Goal: Information Seeking & Learning: Find specific fact

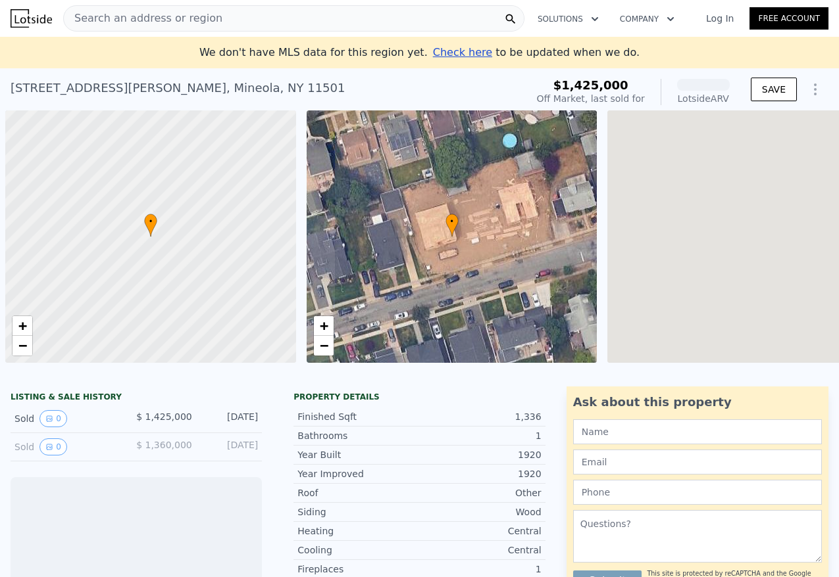
scroll to position [0, 5]
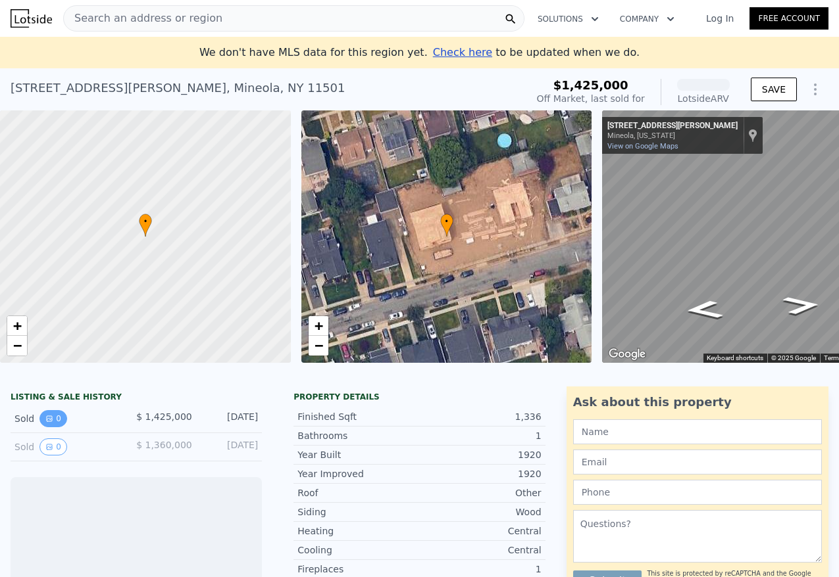
click at [49, 417] on icon "View historical data" at bounding box center [49, 418] width 5 height 5
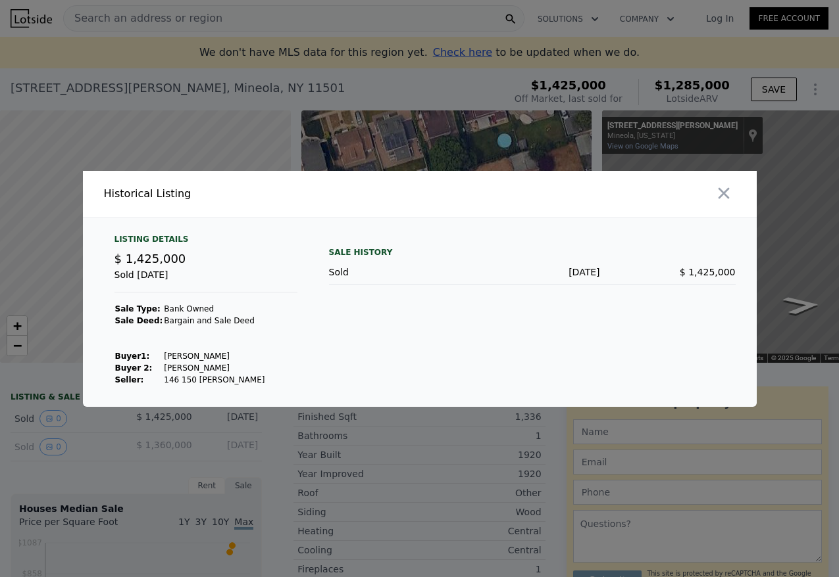
click at [58, 417] on div at bounding box center [419, 288] width 839 height 577
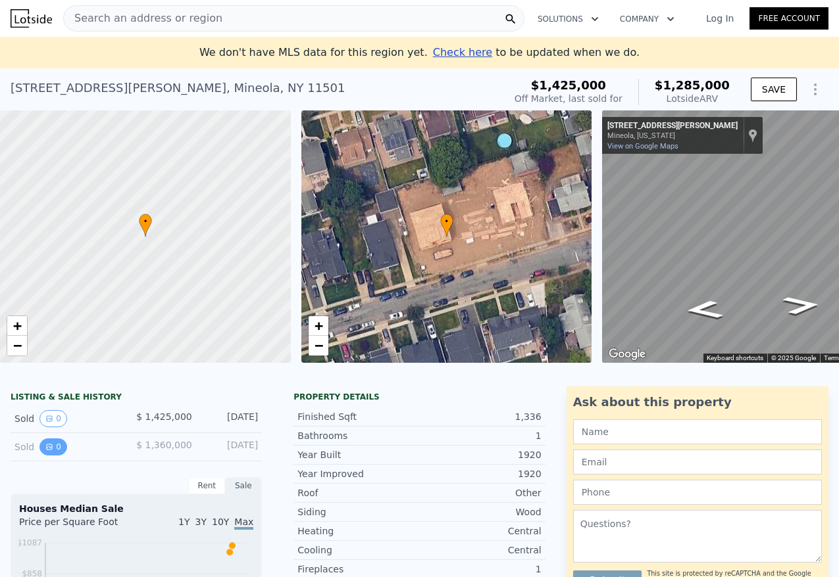
click at [51, 453] on button "0" at bounding box center [53, 447] width 28 height 17
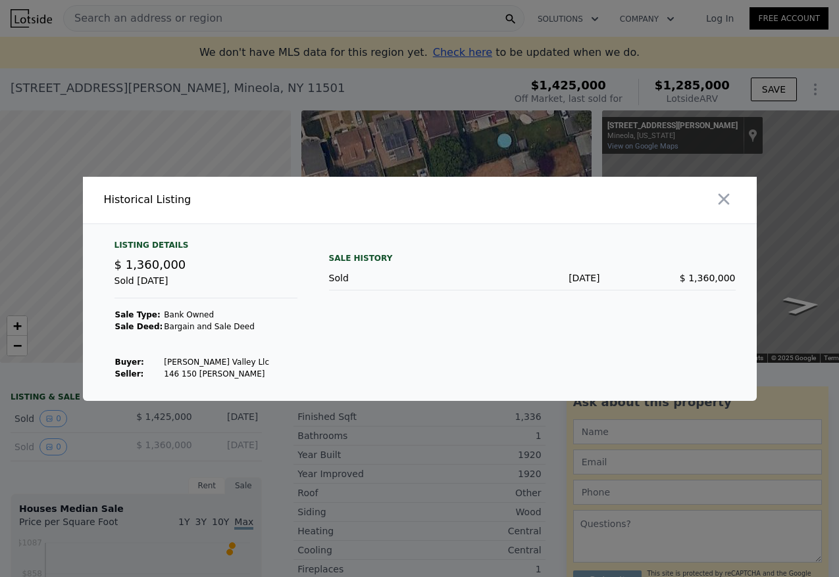
click at [77, 439] on div at bounding box center [419, 288] width 839 height 577
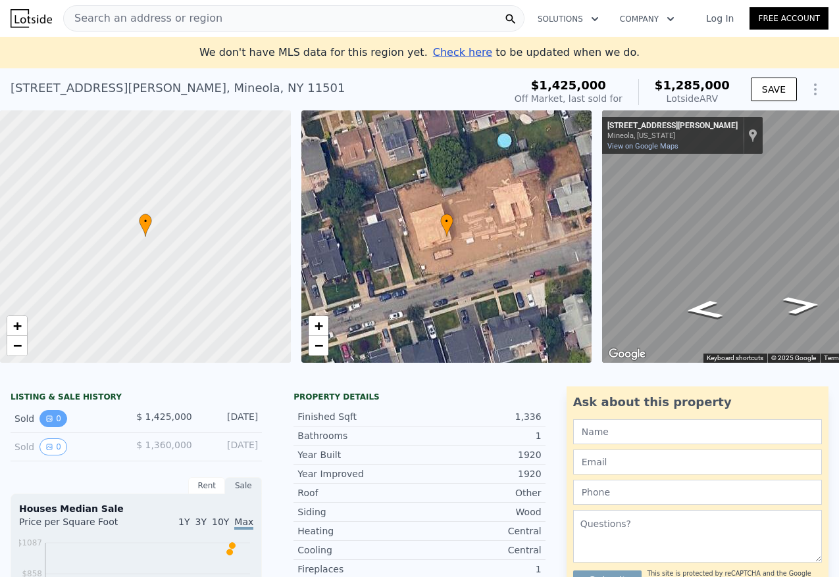
click at [51, 417] on icon "View historical data" at bounding box center [49, 419] width 8 height 8
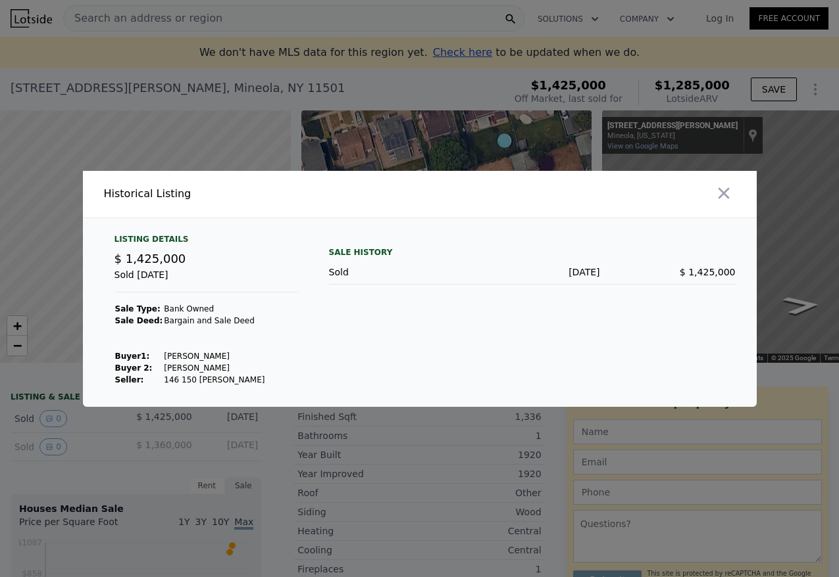
click at [66, 417] on div at bounding box center [419, 288] width 839 height 577
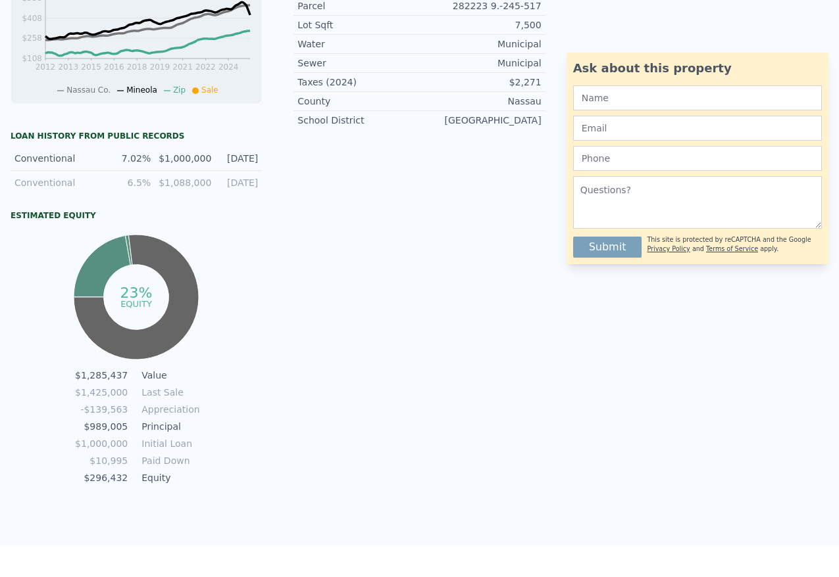
scroll to position [0, 0]
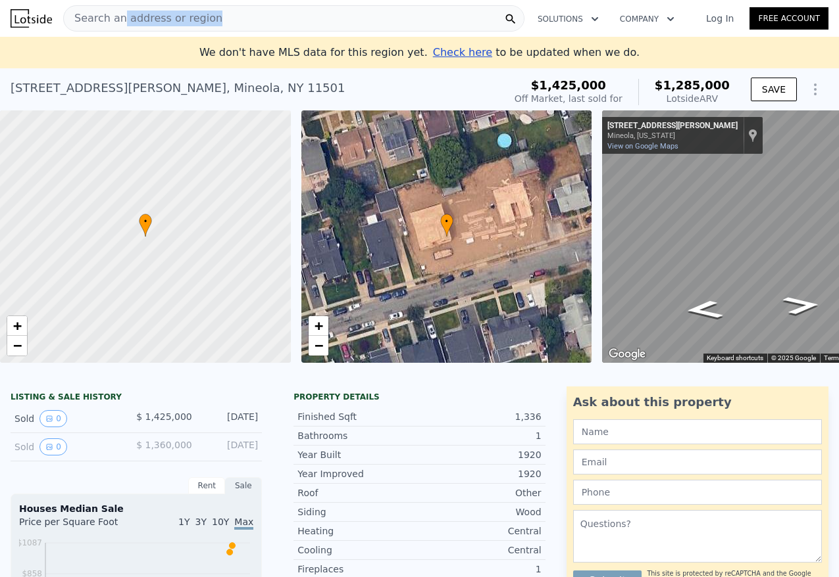
click at [123, 26] on div "Search an address or region" at bounding box center [143, 18] width 159 height 25
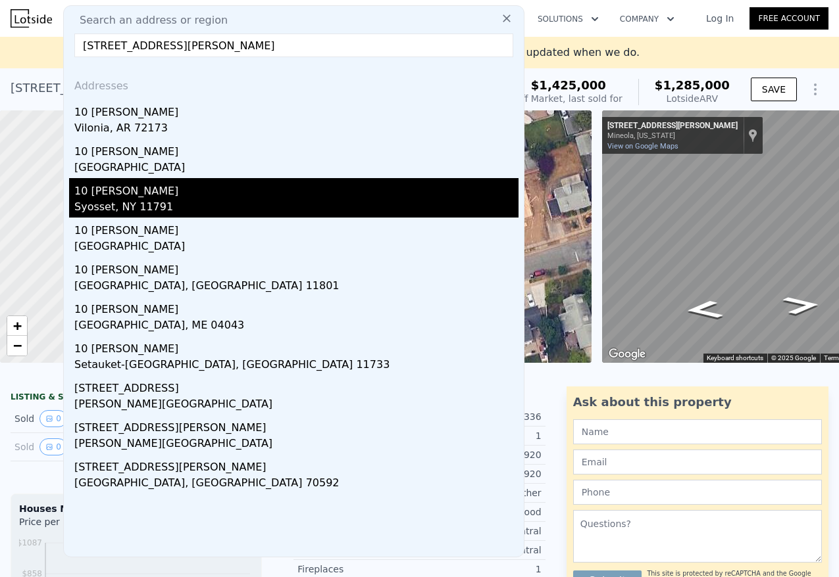
type input "10 Preston Lane"
click at [147, 197] on div "10 Preston Ln" at bounding box center [296, 188] width 444 height 21
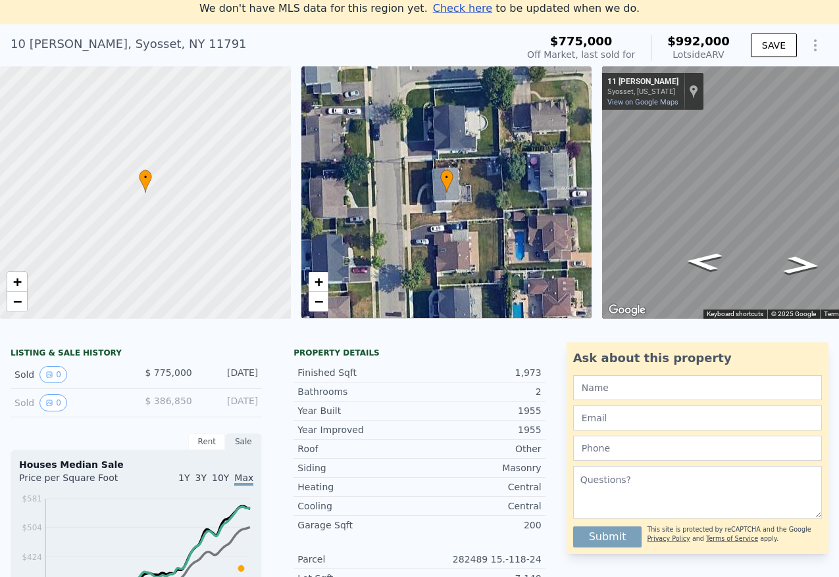
scroll to position [46, 0]
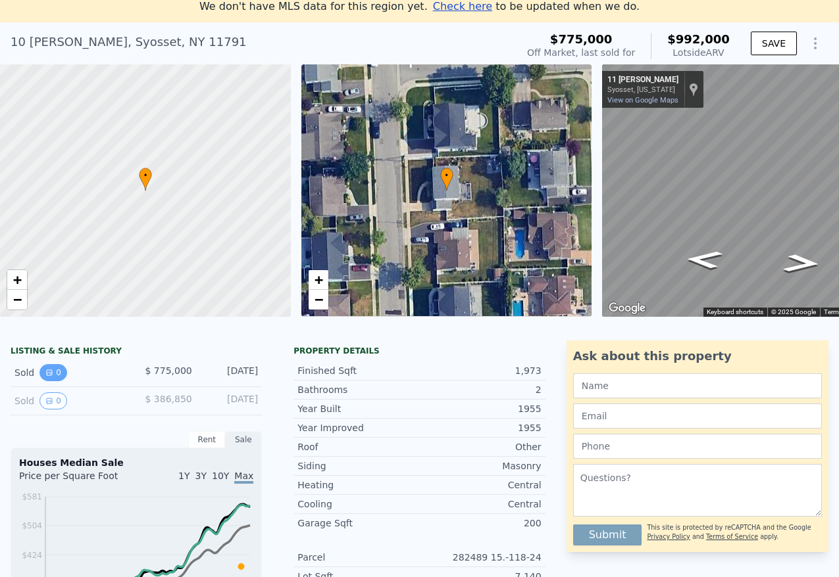
click at [51, 365] on button "0" at bounding box center [53, 372] width 28 height 17
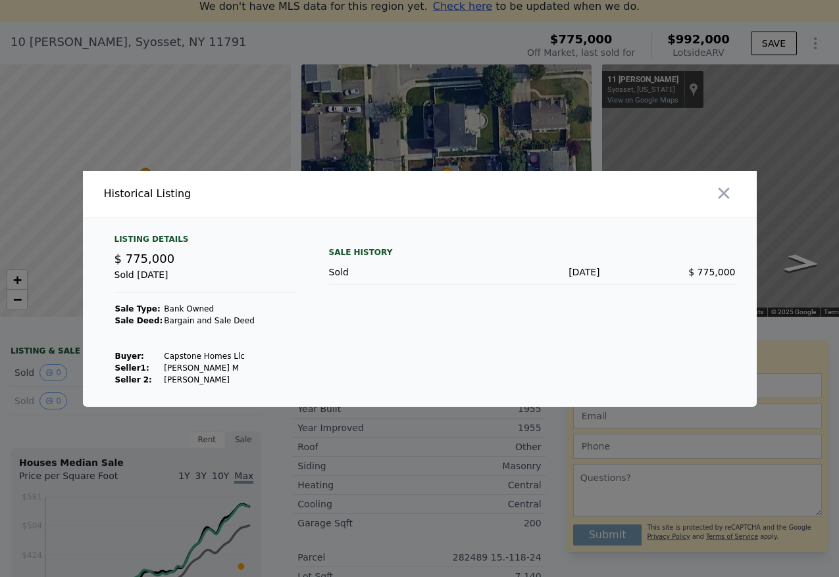
click at [59, 357] on div at bounding box center [419, 288] width 839 height 577
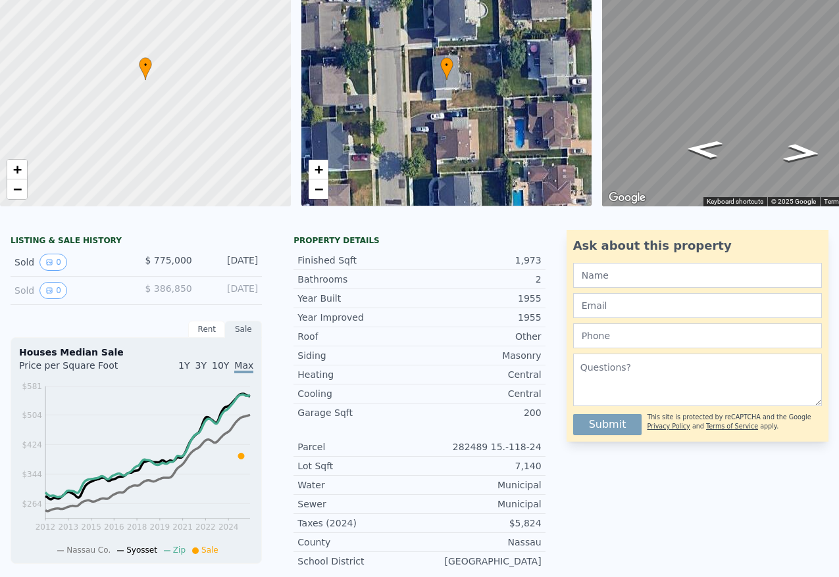
scroll to position [0, 0]
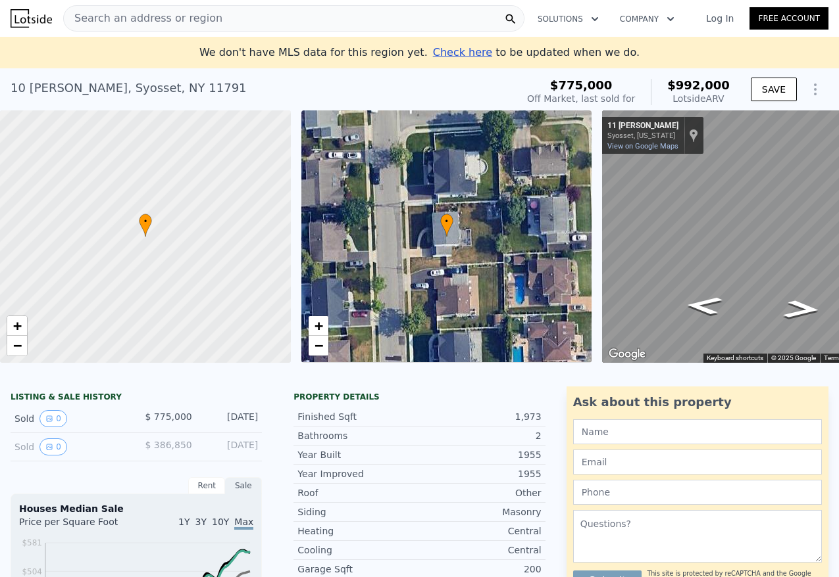
click at [143, 21] on span "Search an address or region" at bounding box center [143, 19] width 159 height 16
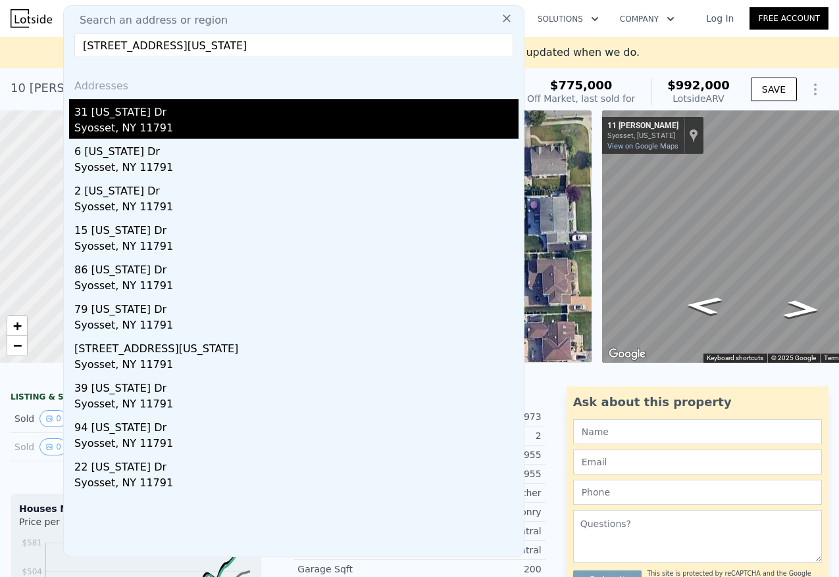
type input "31 Georgia Drive, Syosset, NY 11791"
click at [179, 128] on div "Syosset, NY 11791" at bounding box center [296, 129] width 444 height 18
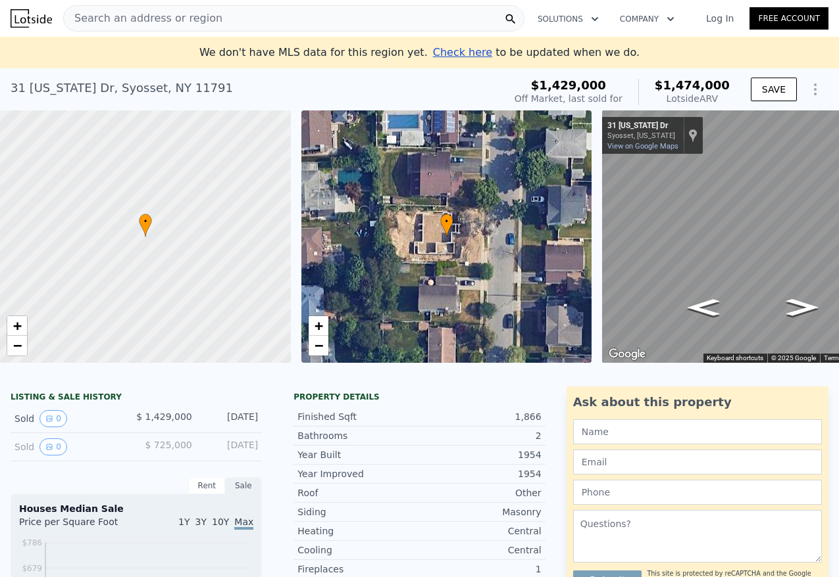
scroll to position [263, 0]
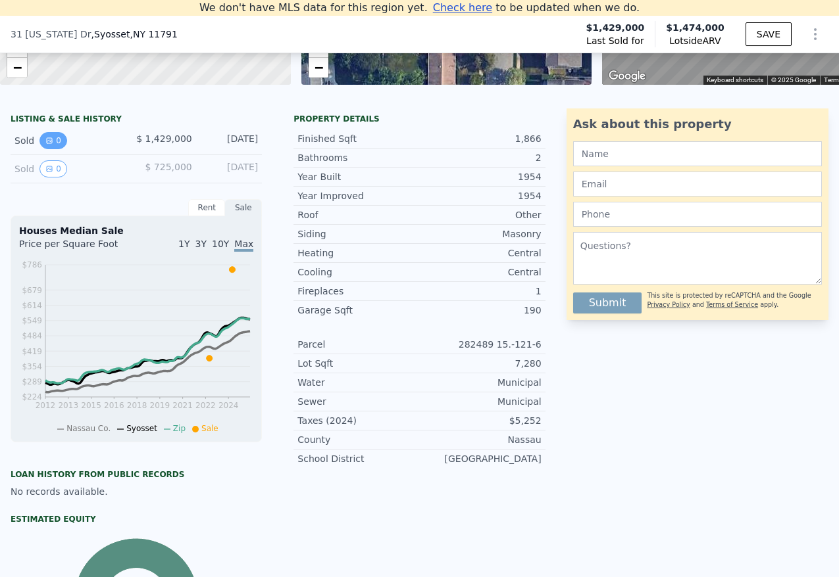
click at [46, 135] on button "0" at bounding box center [53, 140] width 28 height 17
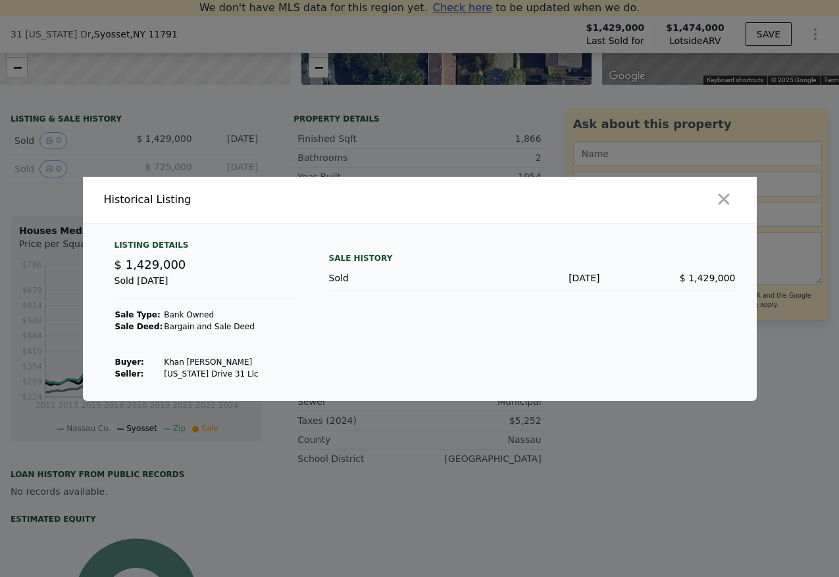
click at [178, 362] on td "Khan Jesal Rawal" at bounding box center [210, 362] width 95 height 12
copy td "Khan Jesal Rawal"
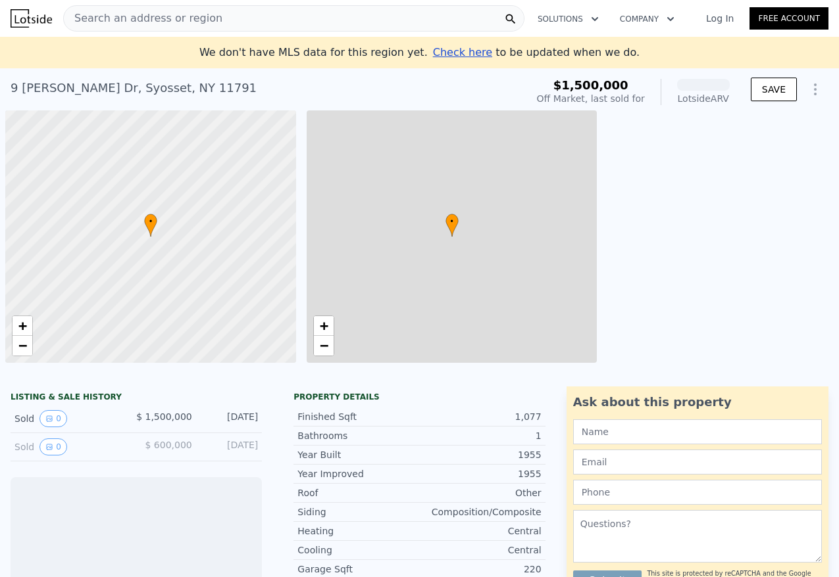
scroll to position [0, 5]
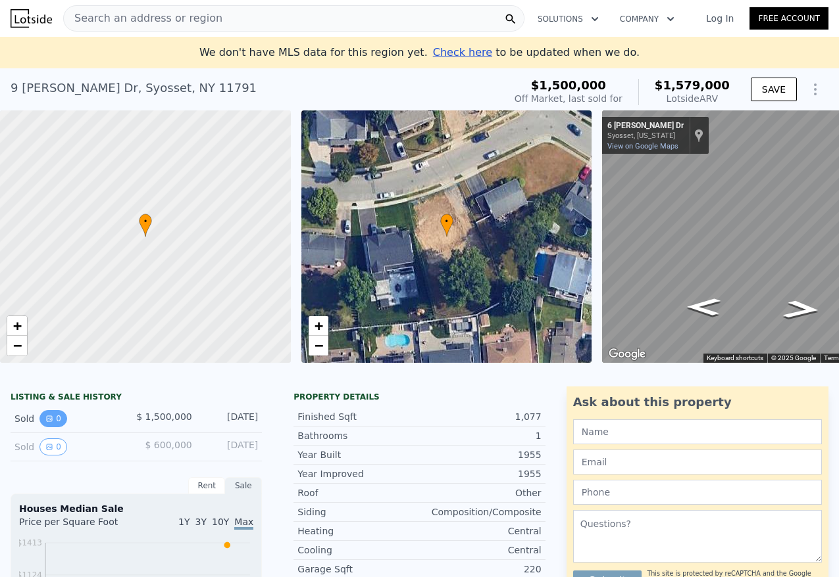
click at [44, 422] on button "0" at bounding box center [53, 418] width 28 height 17
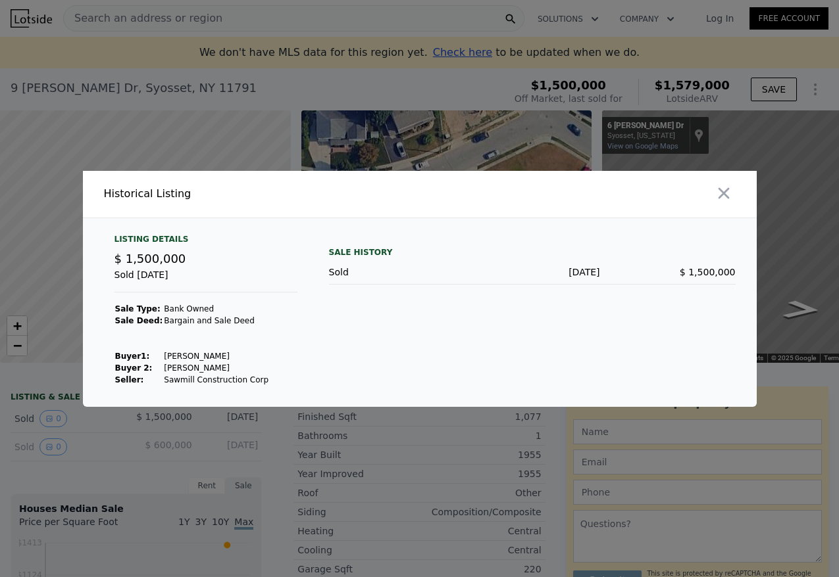
click at [65, 426] on div at bounding box center [419, 288] width 839 height 577
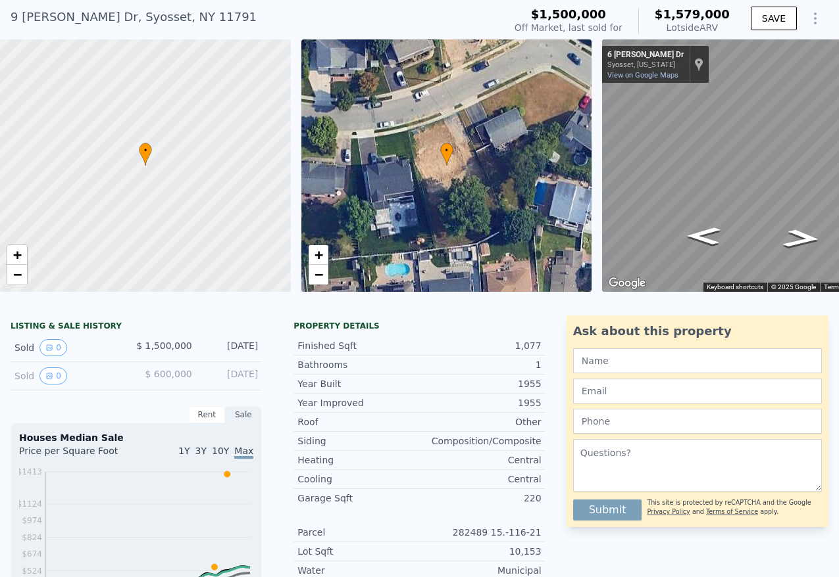
scroll to position [139, 0]
